Goal: Entertainment & Leisure: Consume media (video, audio)

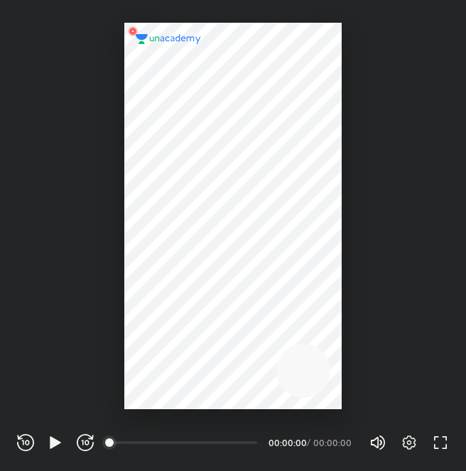
scroll to position [471, 466]
click at [57, 443] on icon "button" at bounding box center [55, 442] width 11 height 12
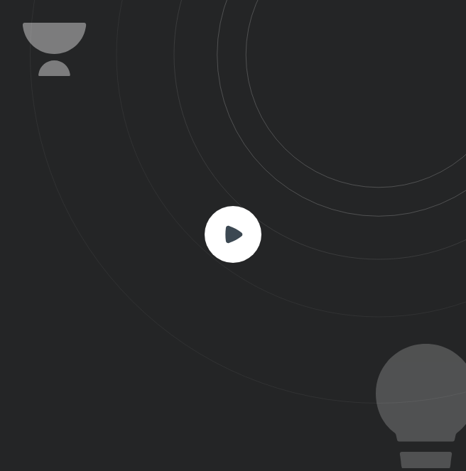
click at [242, 236] on rect at bounding box center [233, 234] width 57 height 57
click at [233, 231] on icon at bounding box center [233, 233] width 17 height 17
click at [243, 230] on rect at bounding box center [233, 234] width 57 height 57
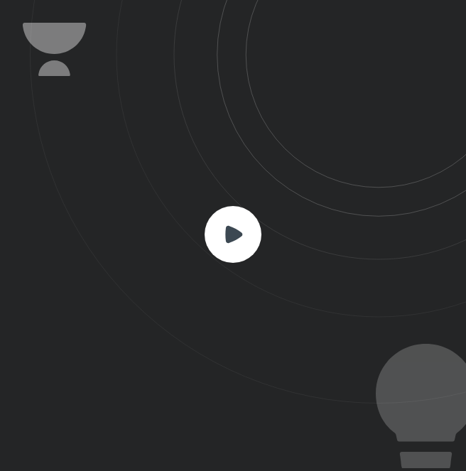
click at [243, 230] on rect at bounding box center [233, 234] width 57 height 57
click at [255, 227] on rect at bounding box center [233, 234] width 57 height 57
